Goal: Complete application form: Complete application form

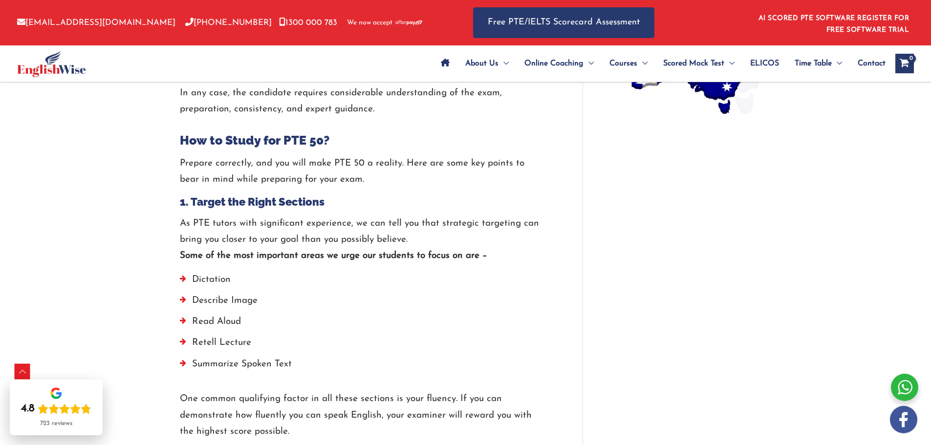
scroll to position [884, 0]
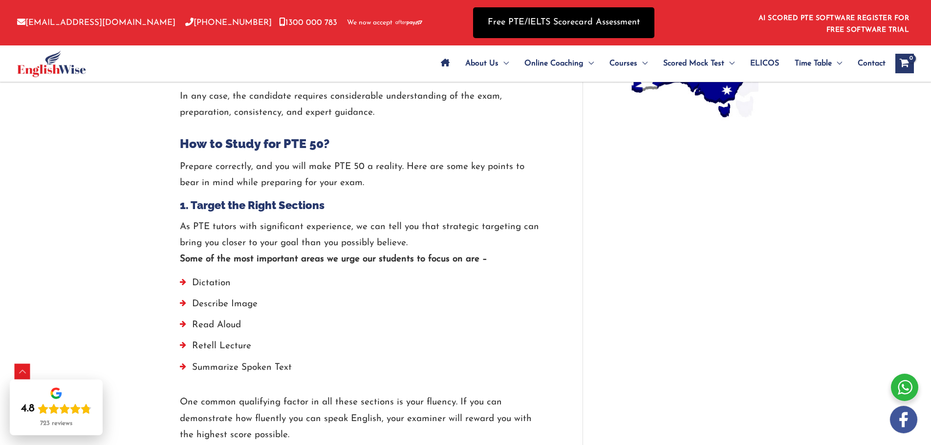
click at [568, 20] on link "Free PTE/IELTS Scorecard Assessment" at bounding box center [563, 22] width 181 height 31
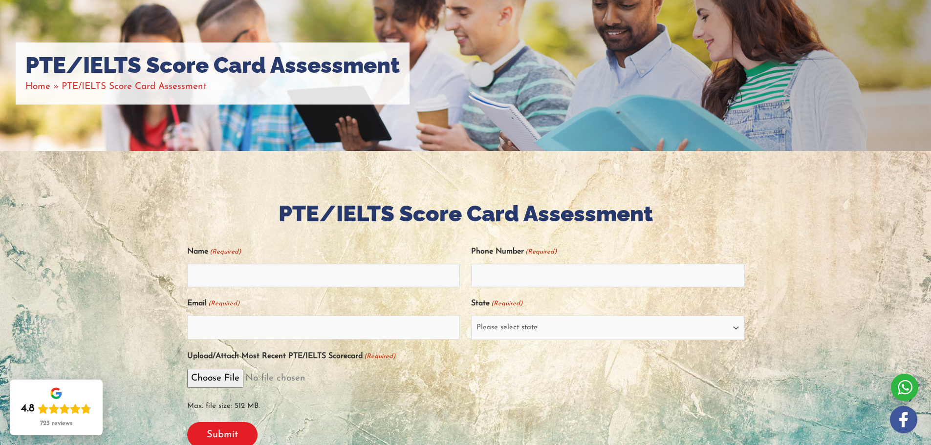
scroll to position [98, 0]
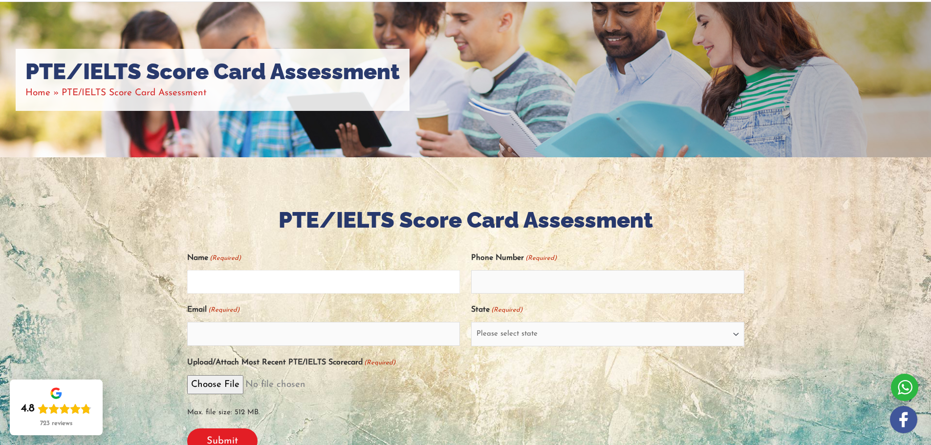
click at [268, 278] on input "Name (Required)" at bounding box center [323, 281] width 273 height 23
type input "Md tariful [DEMOGRAPHIC_DATA] Tarif"
type input "01869938392"
type input "[EMAIL_ADDRESS][DOMAIN_NAME]"
click at [521, 338] on select "Please select state [GEOGRAPHIC_DATA] ([GEOGRAPHIC_DATA]) [GEOGRAPHIC_DATA] ([G…" at bounding box center [607, 334] width 273 height 24
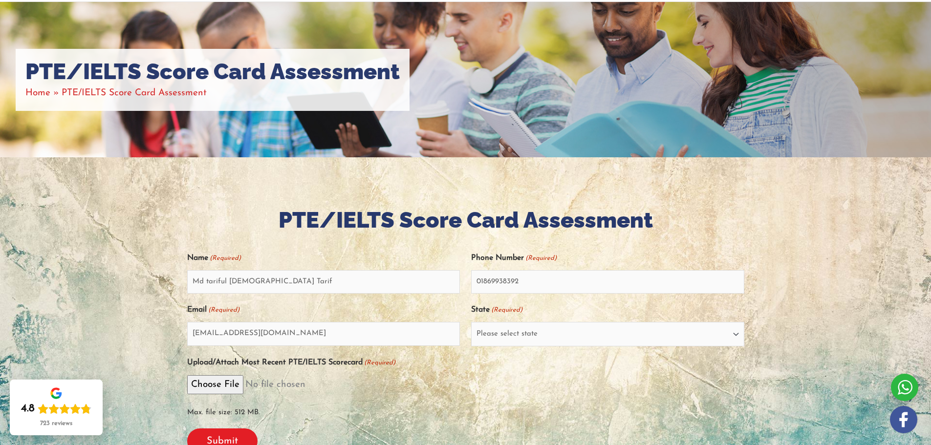
click at [803, 333] on div at bounding box center [465, 333] width 931 height 353
click at [732, 341] on select "Please select state [GEOGRAPHIC_DATA] ([GEOGRAPHIC_DATA]) [GEOGRAPHIC_DATA] ([G…" at bounding box center [607, 334] width 273 height 24
select select "[GEOGRAPHIC_DATA] ([GEOGRAPHIC_DATA])"
click at [471, 322] on select "Please select state [GEOGRAPHIC_DATA] ([GEOGRAPHIC_DATA]) [GEOGRAPHIC_DATA] ([G…" at bounding box center [607, 334] width 273 height 24
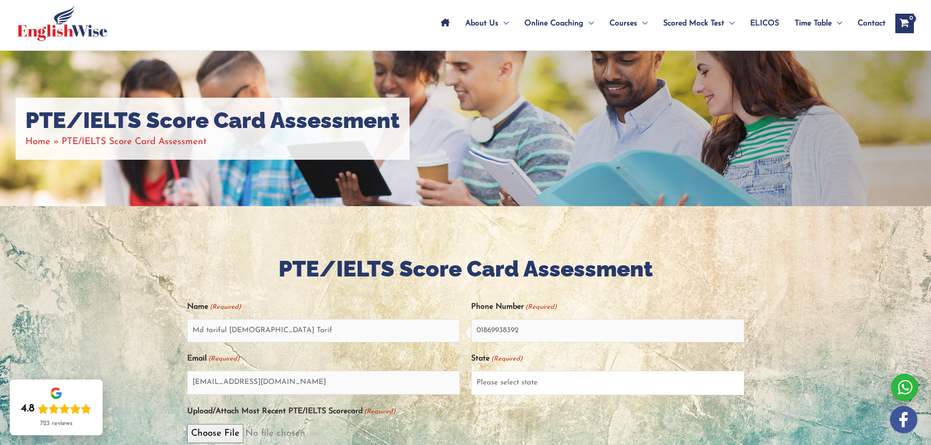
scroll to position [0, 0]
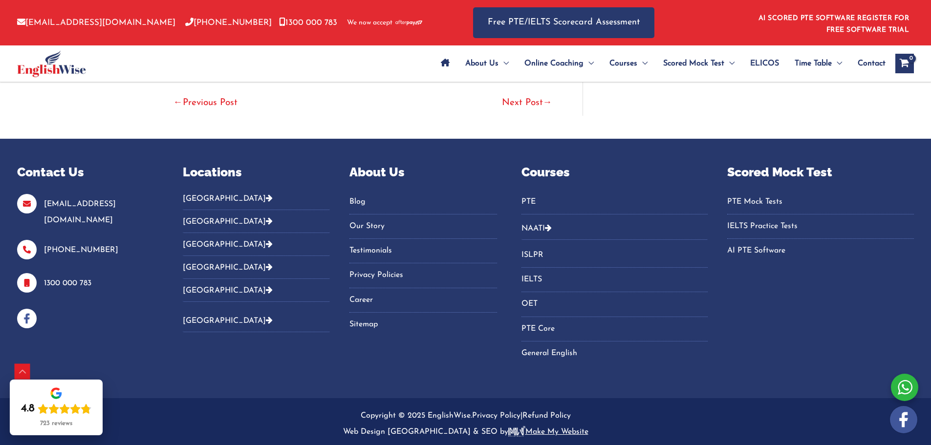
scroll to position [2447, 0]
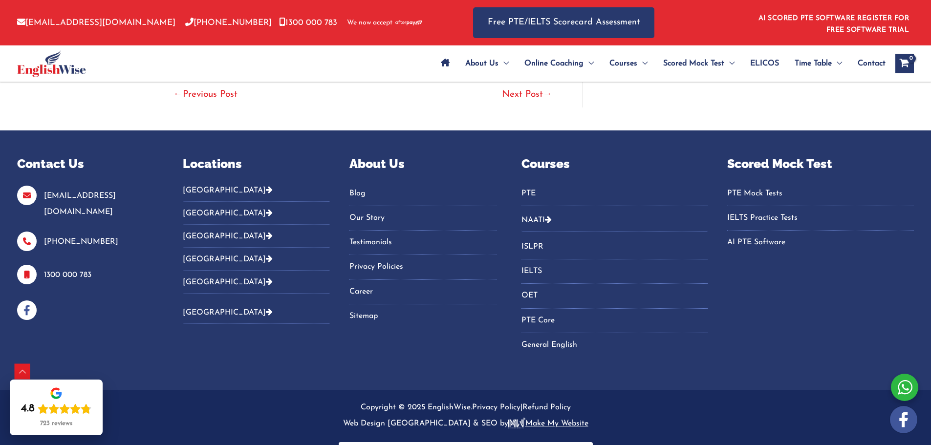
click at [541, 313] on link "PTE Core" at bounding box center [614, 321] width 187 height 16
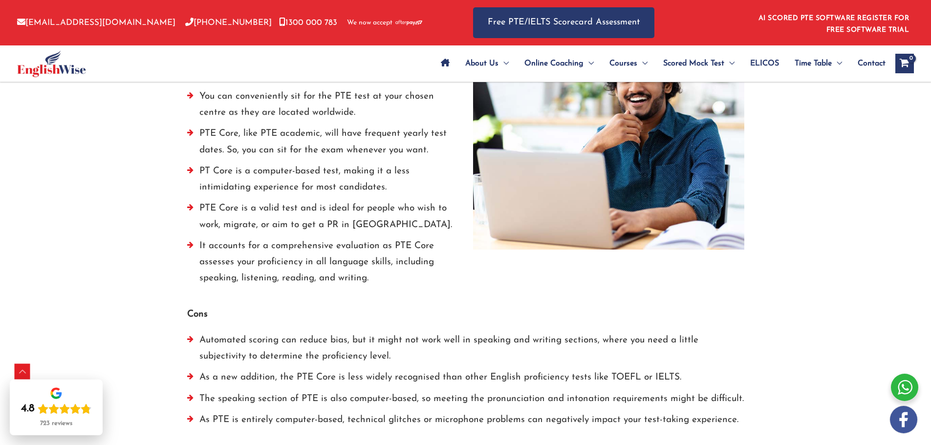
scroll to position [1613, 0]
